Goal: Find specific page/section: Find specific page/section

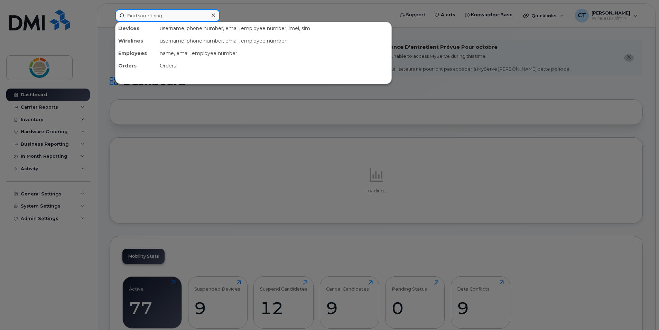
click at [202, 20] on input at bounding box center [167, 15] width 105 height 12
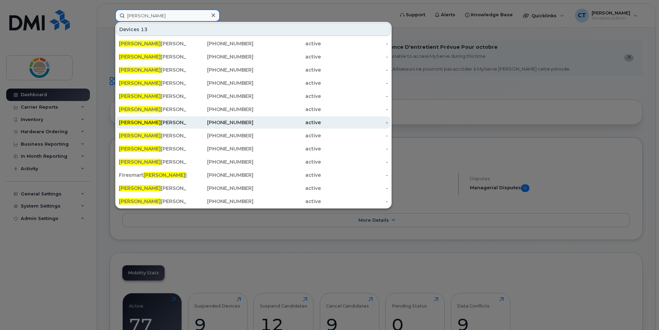
type input "ryan"
click at [132, 122] on div "Ryan Coutts" at bounding box center [152, 122] width 67 height 7
